Goal: Transaction & Acquisition: Purchase product/service

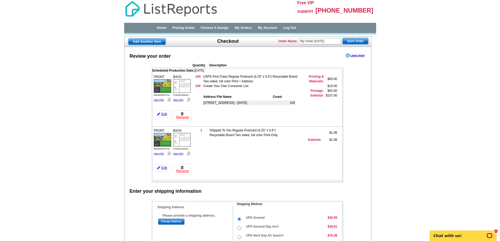
click at [208, 104] on td "49 warrens point road - Aug 25" at bounding box center [239, 102] width 72 height 5
click at [252, 28] on link "My Orders" at bounding box center [243, 28] width 17 height 4
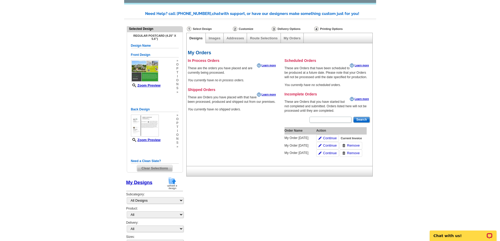
scroll to position [52, 0]
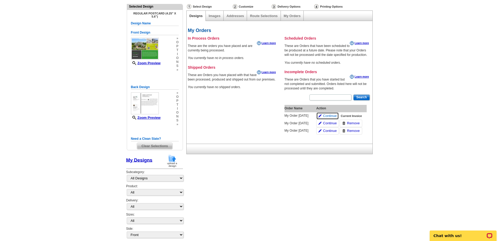
click at [331, 117] on span "Continue" at bounding box center [330, 116] width 14 height 5
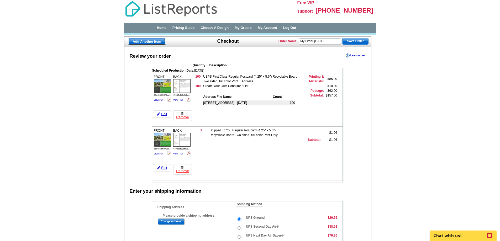
click at [155, 41] on span "Add Another Item" at bounding box center [147, 42] width 38 height 6
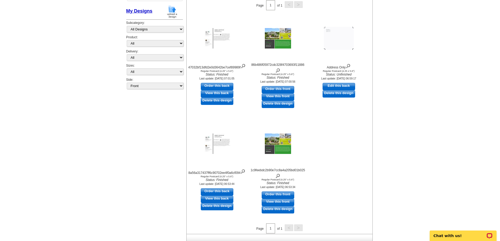
scroll to position [105, 0]
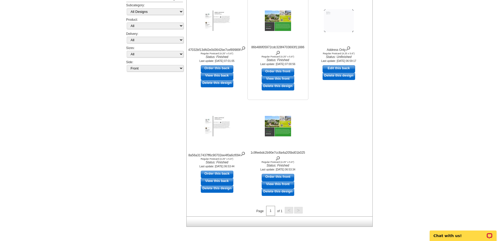
click at [270, 71] on link "Order this front" at bounding box center [278, 71] width 33 height 7
select select "1"
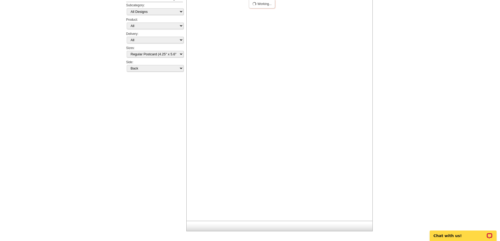
scroll to position [0, 0]
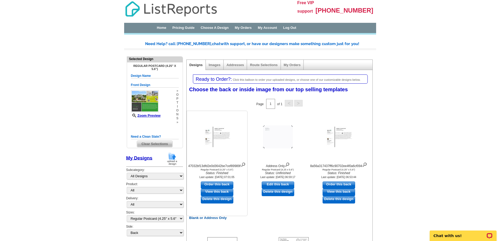
click at [221, 188] on link "Order this back" at bounding box center [217, 185] width 33 height 7
select select "front"
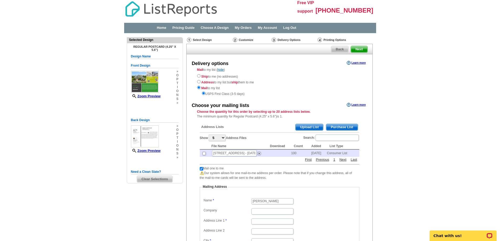
click at [344, 125] on span "Purchase List" at bounding box center [341, 127] width 31 height 6
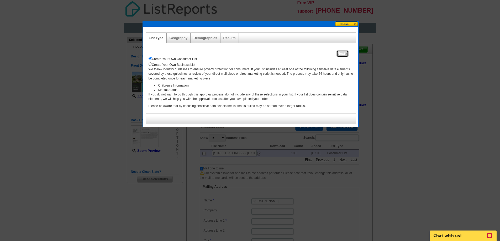
click at [342, 54] on span "Next" at bounding box center [342, 54] width 11 height 6
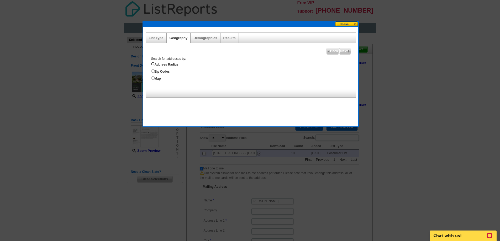
click at [152, 63] on input "Address Radius" at bounding box center [152, 63] width 3 height 3
radio input "true"
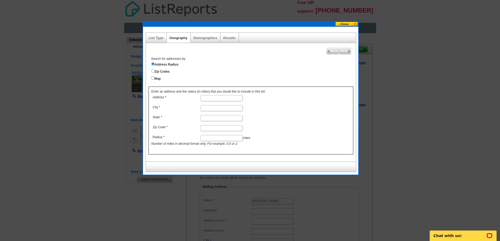
click at [214, 97] on input "Address" at bounding box center [221, 98] width 42 height 6
type input "7 beach st"
type input "little compton"
type input "Ri"
type input "02837"
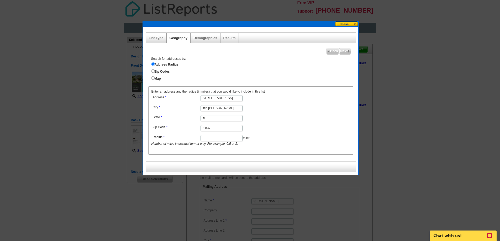
click at [214, 138] on input "Radius" at bounding box center [221, 138] width 42 height 6
type input "1"
click at [343, 53] on span "Next" at bounding box center [344, 51] width 11 height 6
select select
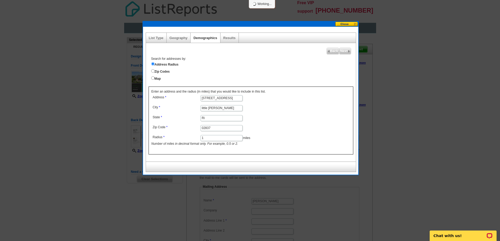
select select
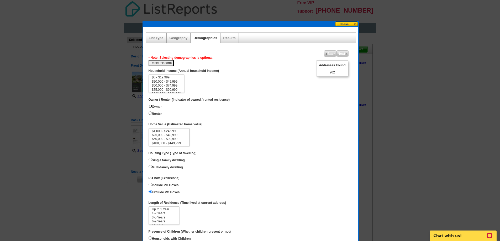
click at [151, 106] on input "Owner" at bounding box center [150, 105] width 3 height 3
radio input "true"
click at [149, 160] on input "Single family dwelling" at bounding box center [150, 159] width 3 height 3
radio input "true"
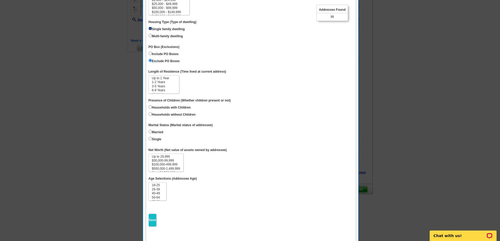
scroll to position [147, 0]
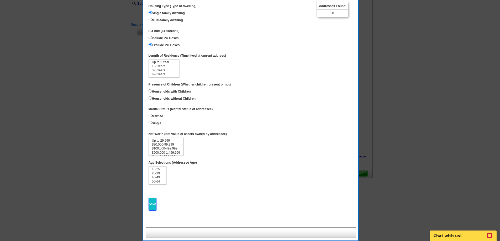
click at [153, 209] on input "Save" at bounding box center [153, 204] width 8 height 13
select select
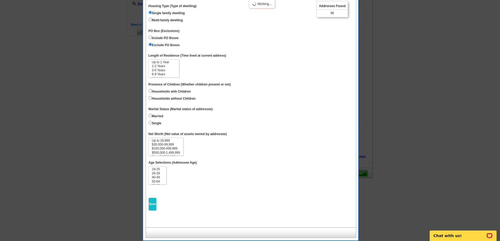
select select
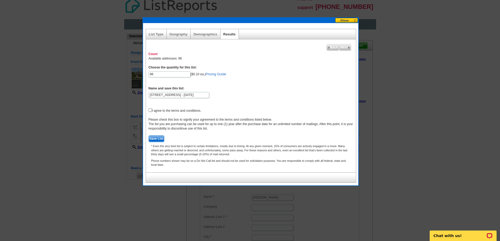
scroll to position [0, 0]
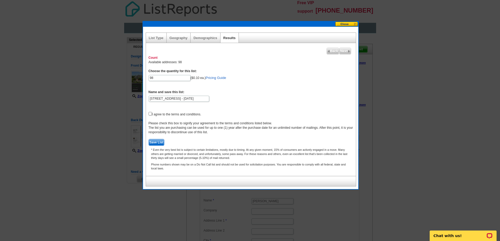
click at [150, 116] on form "Choose the quantity for this list: 98 ($0.10 ea.) Pricing Guide Name and save t…" at bounding box center [251, 107] width 205 height 77
click at [151, 113] on input "checkbox" at bounding box center [150, 113] width 3 height 3
checkbox input "true"
click at [160, 141] on span "Save List" at bounding box center [156, 142] width 15 height 6
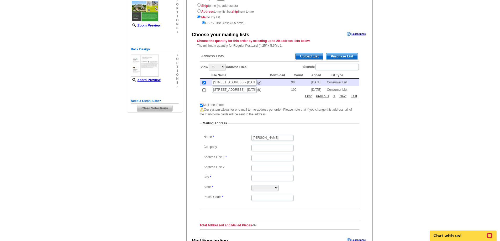
scroll to position [79, 0]
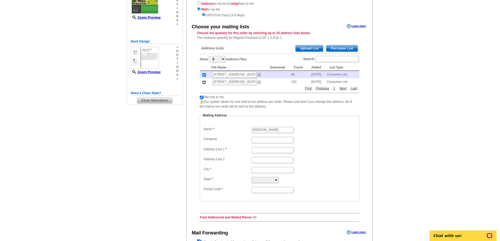
click at [204, 83] on input "checkbox" at bounding box center [203, 82] width 3 height 3
checkbox input "true"
click at [204, 83] on input "checkbox" at bounding box center [203, 82] width 3 height 3
checkbox input "false"
click at [263, 146] on dd at bounding box center [279, 150] width 154 height 8
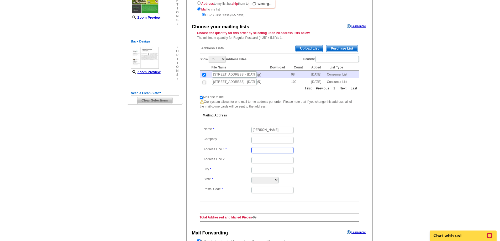
click at [264, 149] on input "Address Line 1" at bounding box center [272, 150] width 42 height 6
type input "[STREET_ADDRESS][PERSON_NAME]"
type input "Rehoboth"
click at [267, 181] on select "Alabama Alaska Arizona Arkansas California Colorado Connecticut District of Col…" at bounding box center [264, 180] width 27 height 6
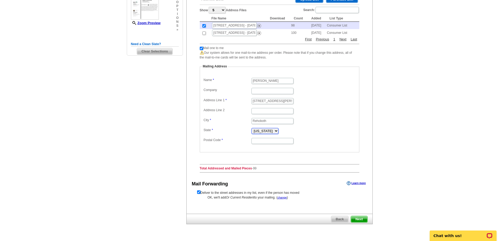
scroll to position [131, 0]
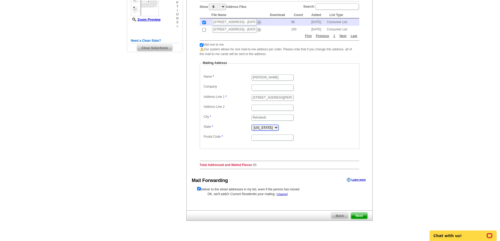
click at [278, 129] on select "Alabama Alaska Arizona Arkansas California Colorado Connecticut District of Col…" at bounding box center [264, 128] width 27 height 6
select select "MA"
click at [251, 125] on select "Alabama Alaska Arizona Arkansas California Colorado Connecticut District of Col…" at bounding box center [264, 128] width 27 height 6
click at [266, 138] on input "Postal Code" at bounding box center [272, 138] width 42 height 6
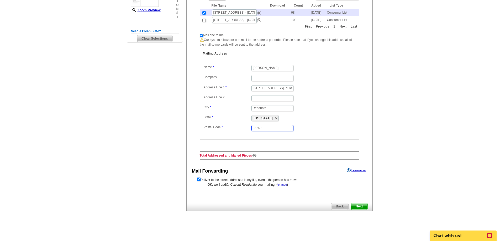
scroll to position [142, 0]
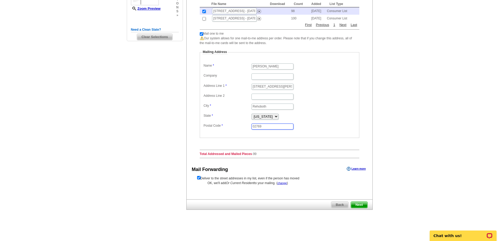
type input "02769"
click at [364, 204] on span "Next" at bounding box center [359, 205] width 16 height 6
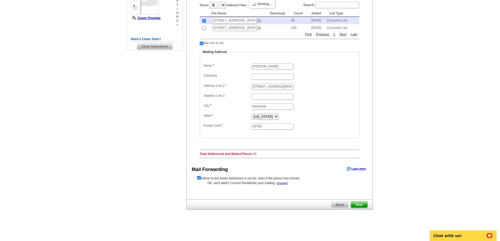
scroll to position [133, 0]
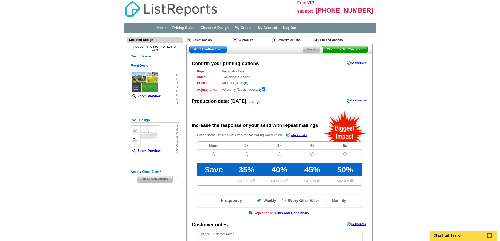
radio input "false"
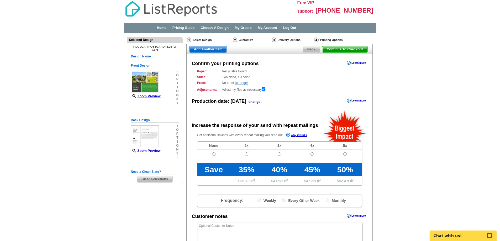
click at [353, 49] on span "Continue To Checkout" at bounding box center [344, 49] width 45 height 6
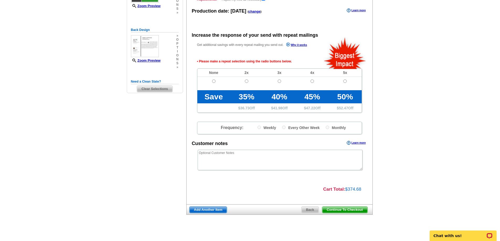
scroll to position [95, 0]
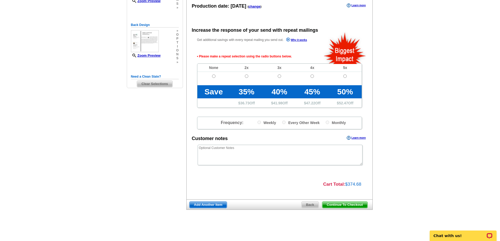
click at [355, 205] on span "Continue To Checkout" at bounding box center [344, 205] width 45 height 6
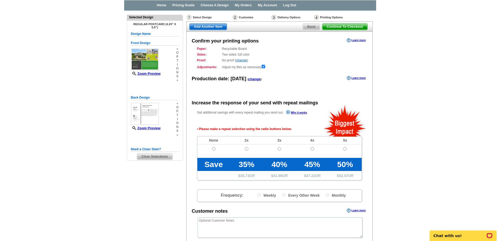
scroll to position [0, 0]
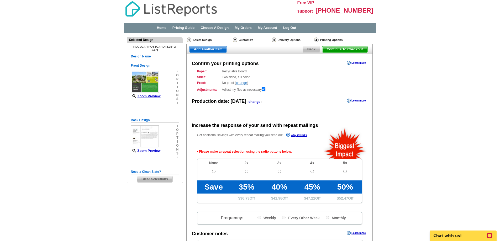
click at [349, 49] on span "Continue To Checkout" at bounding box center [344, 49] width 45 height 6
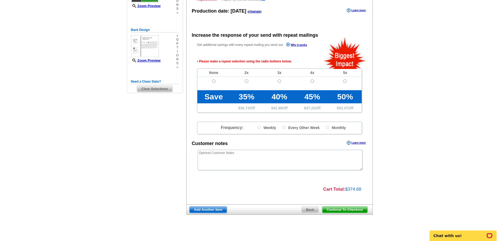
scroll to position [95, 0]
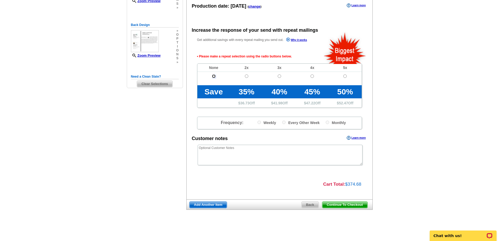
click at [213, 76] on input "radio" at bounding box center [213, 76] width 3 height 3
radio input "true"
click at [353, 206] on span "Continue To Checkout" at bounding box center [344, 205] width 45 height 6
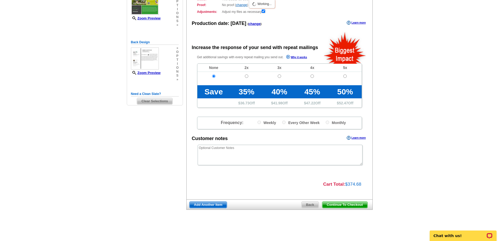
scroll to position [78, 0]
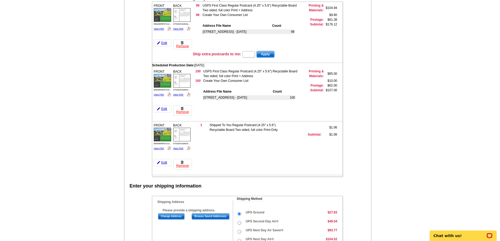
scroll to position [79, 0]
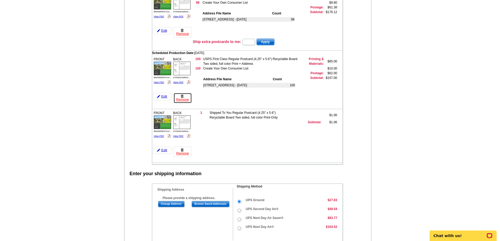
drag, startPoint x: 184, startPoint y: 100, endPoint x: 270, endPoint y: 19, distance: 118.4
click at [184, 100] on link "Remove" at bounding box center [182, 98] width 18 height 10
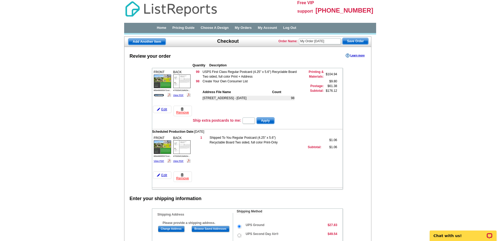
click at [157, 94] on link "View PDF" at bounding box center [159, 95] width 10 height 3
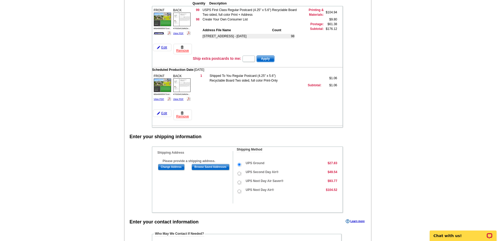
scroll to position [52, 0]
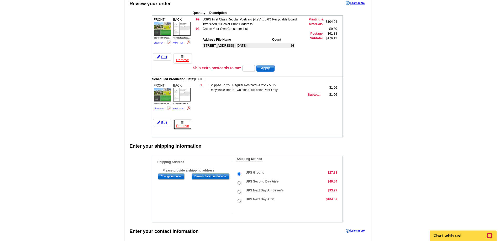
drag, startPoint x: 182, startPoint y: 125, endPoint x: 277, endPoint y: 22, distance: 140.0
click at [182, 125] on link "Remove" at bounding box center [182, 124] width 18 height 10
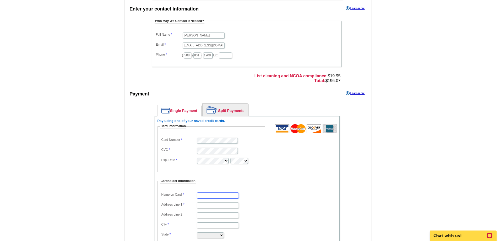
click at [228, 198] on input "Name on Card" at bounding box center [218, 196] width 42 height 6
type input "[PERSON_NAME]"
click at [228, 207] on input "Address Line 1" at bounding box center [218, 206] width 42 height 6
type input "[STREET_ADDRESS][PERSON_NAME]"
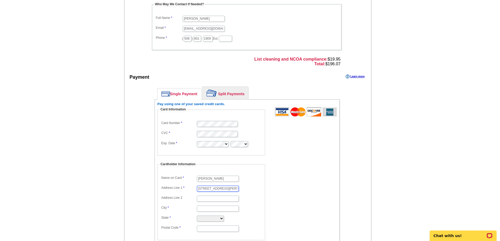
scroll to position [157, 0]
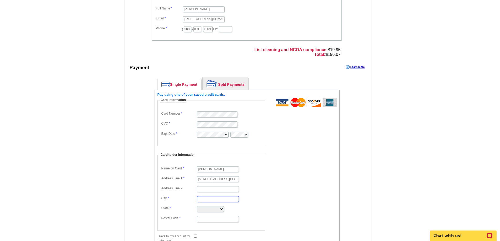
click at [224, 197] on input "City" at bounding box center [218, 199] width 42 height 6
type input "Rehoboth"
click at [207, 210] on select "Alabama Alaska Arizona Arkansas California Colorado Connecticut District of Col…" at bounding box center [210, 209] width 27 height 6
select select "MA"
click at [197, 206] on select "Alabama Alaska Arizona Arkansas California Colorado Connecticut District of Col…" at bounding box center [210, 209] width 27 height 6
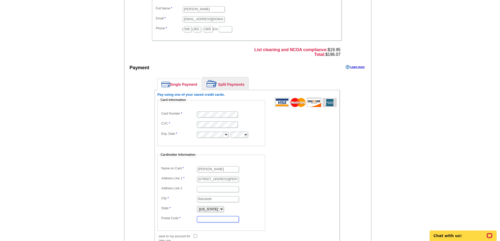
click at [211, 219] on input "Postal Code" at bounding box center [218, 219] width 42 height 6
type input "02769"
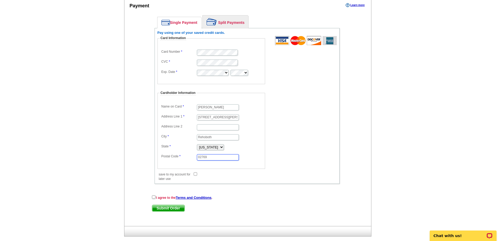
scroll to position [228, 0]
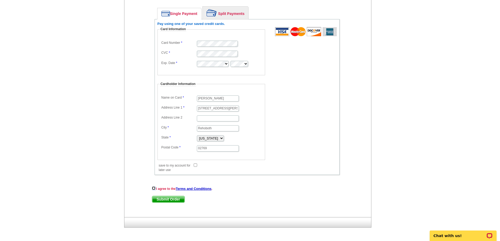
click at [154, 189] on input "checkbox" at bounding box center [153, 188] width 3 height 3
checkbox input "true"
click at [163, 200] on span "Submit Order" at bounding box center [168, 199] width 32 height 6
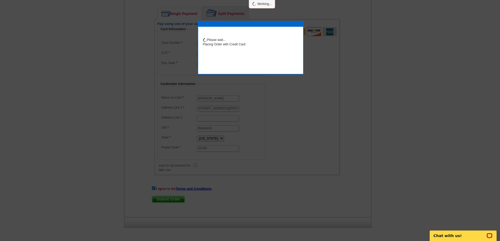
scroll to position [255, 0]
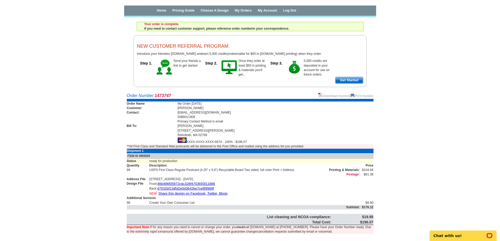
scroll to position [27, 0]
